Goal: Communication & Community: Ask a question

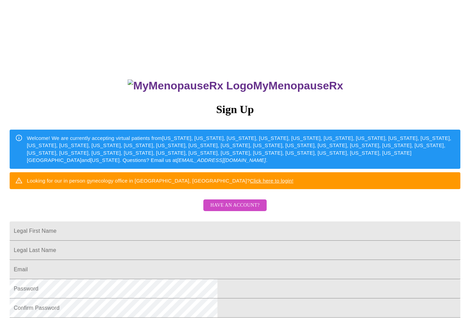
click at [241, 210] on span "Have an account?" at bounding box center [234, 205] width 49 height 9
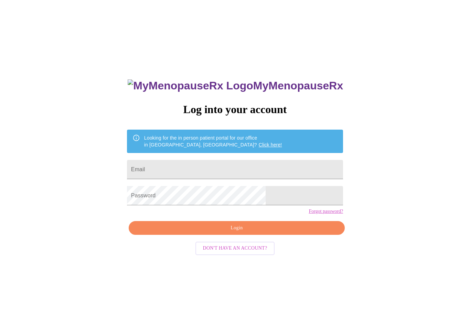
click at [246, 171] on input "Email" at bounding box center [235, 169] width 216 height 19
type input "[EMAIL_ADDRESS][DOMAIN_NAME]"
click at [271, 232] on span "Login" at bounding box center [237, 228] width 200 height 9
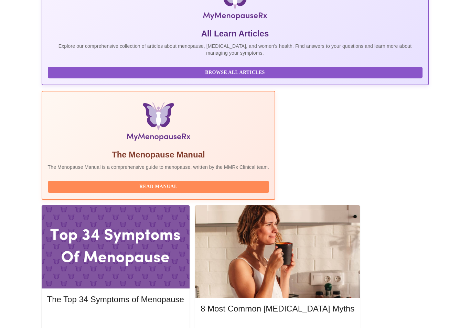
scroll to position [146, 0]
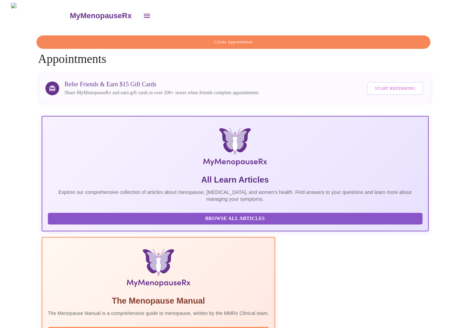
click at [143, 16] on icon "open drawer" at bounding box center [147, 16] width 8 height 8
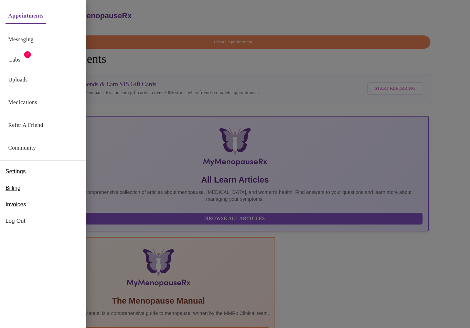
click at [25, 41] on link "Messaging" at bounding box center [20, 40] width 25 height 10
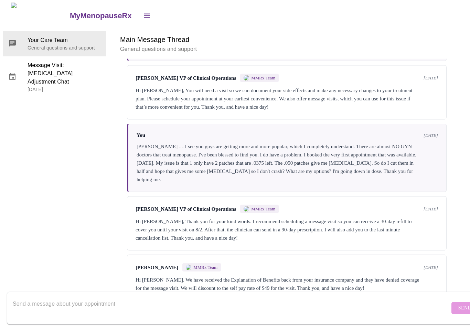
scroll to position [26, 0]
click at [54, 297] on textarea "Send a message about your appointment" at bounding box center [231, 308] width 437 height 22
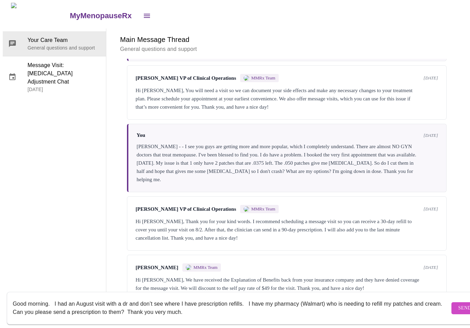
type textarea "Good morning. I had an August visit with a dr and don’t see where I have prescr…"
click at [458, 304] on span "Send" at bounding box center [464, 308] width 13 height 9
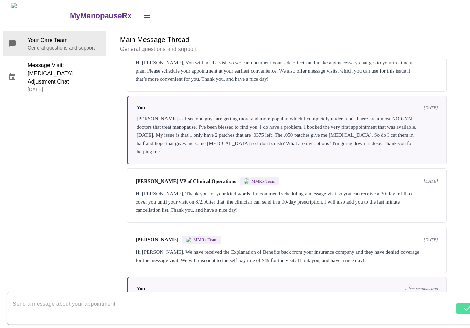
scroll to position [621, 0]
